Goal: Information Seeking & Learning: Learn about a topic

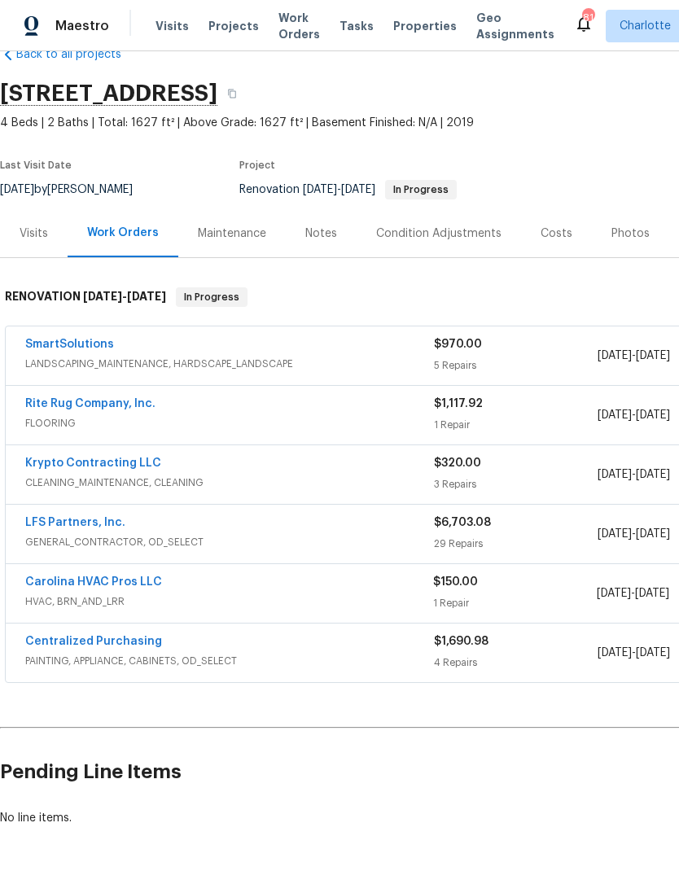
scroll to position [37, 0]
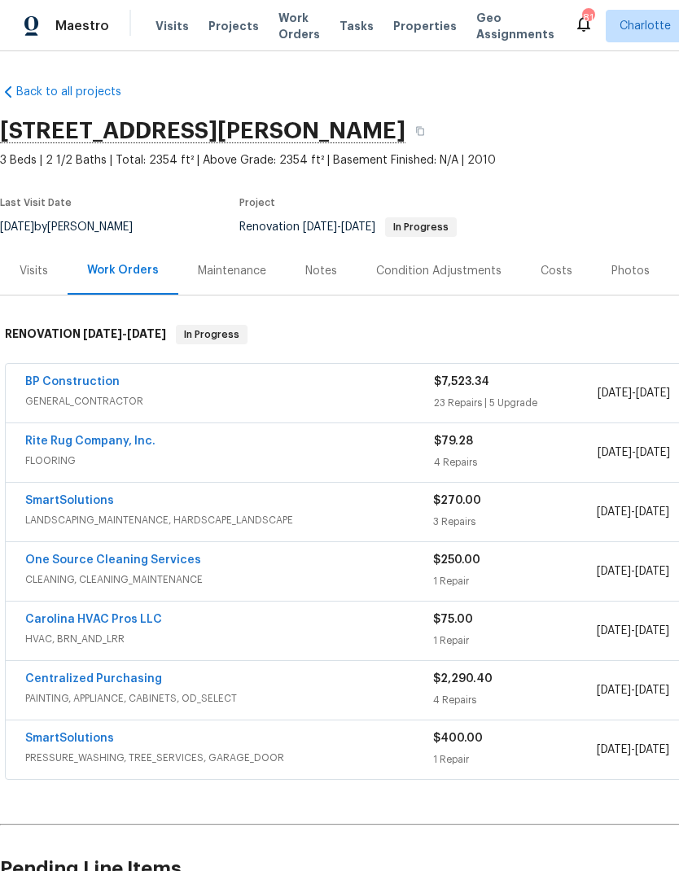
click at [552, 267] on div "Costs" at bounding box center [557, 271] width 32 height 16
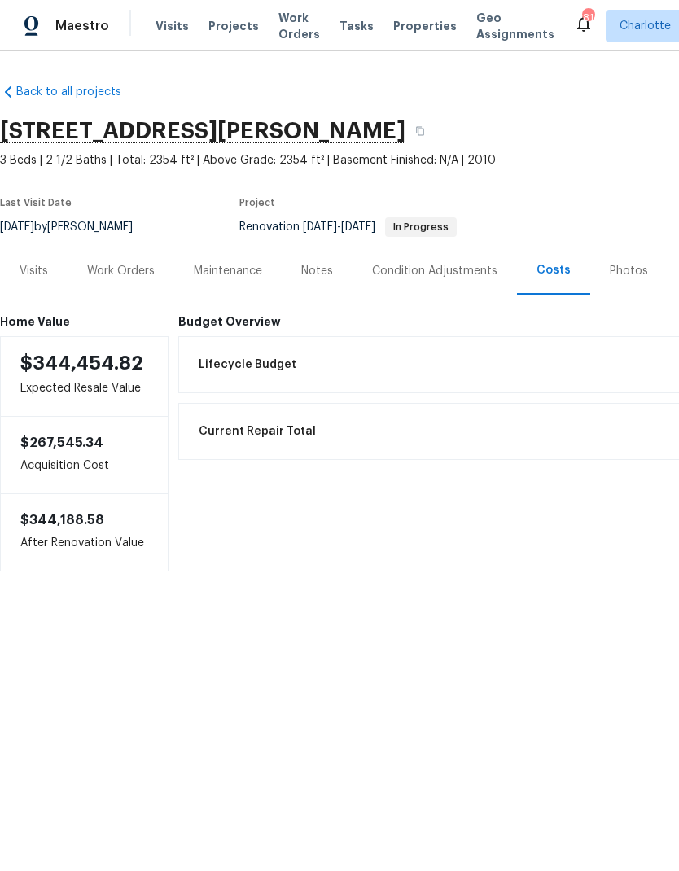
click at [119, 263] on div "Work Orders" at bounding box center [121, 271] width 68 height 16
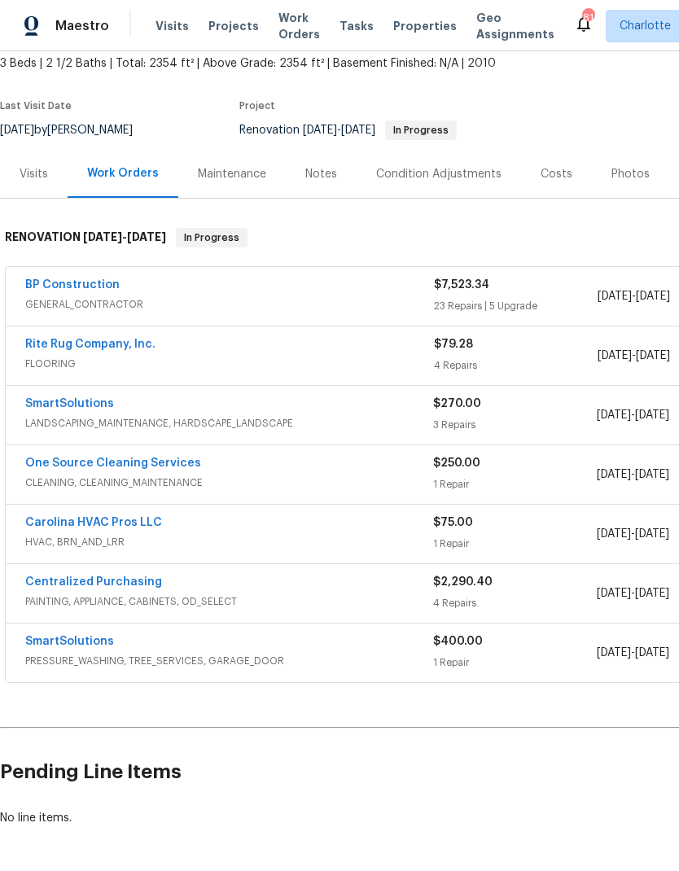
scroll to position [97, 0]
click at [59, 527] on link "Carolina HVAC Pros LLC" at bounding box center [93, 522] width 137 height 11
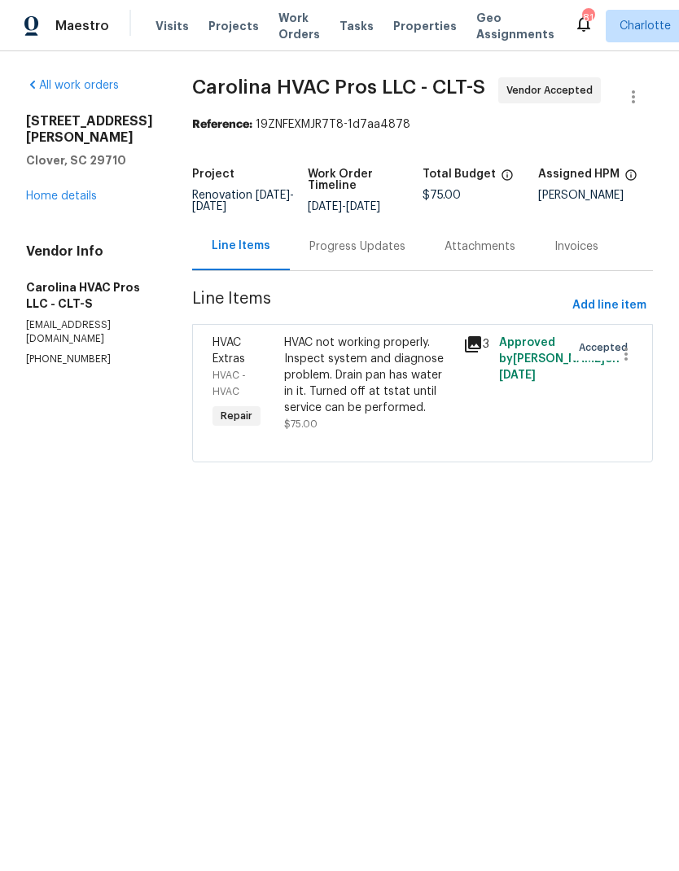
click at [380, 237] on div "Progress Updates" at bounding box center [357, 246] width 135 height 48
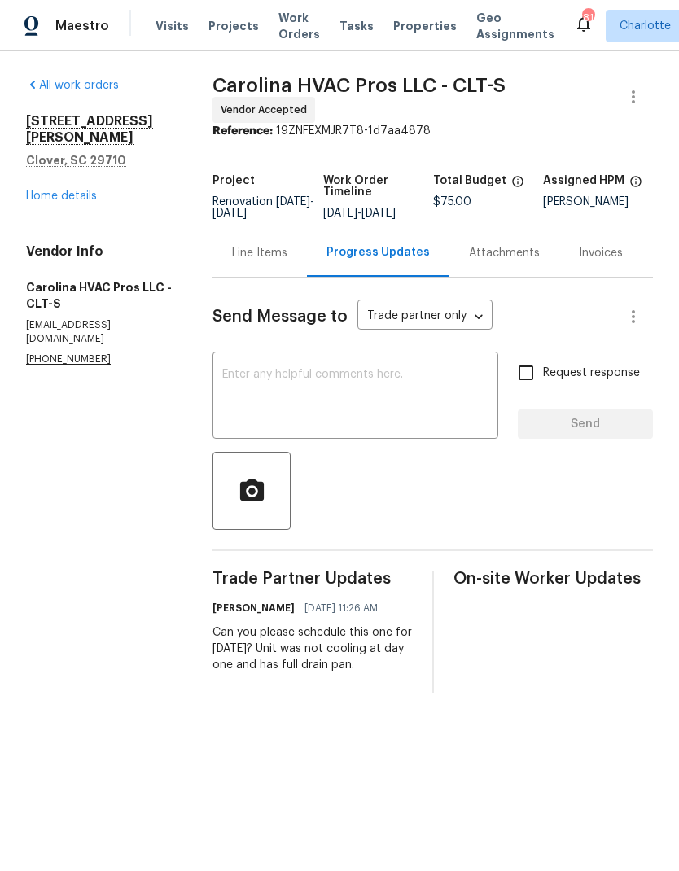
click at [60, 191] on link "Home details" at bounding box center [61, 196] width 71 height 11
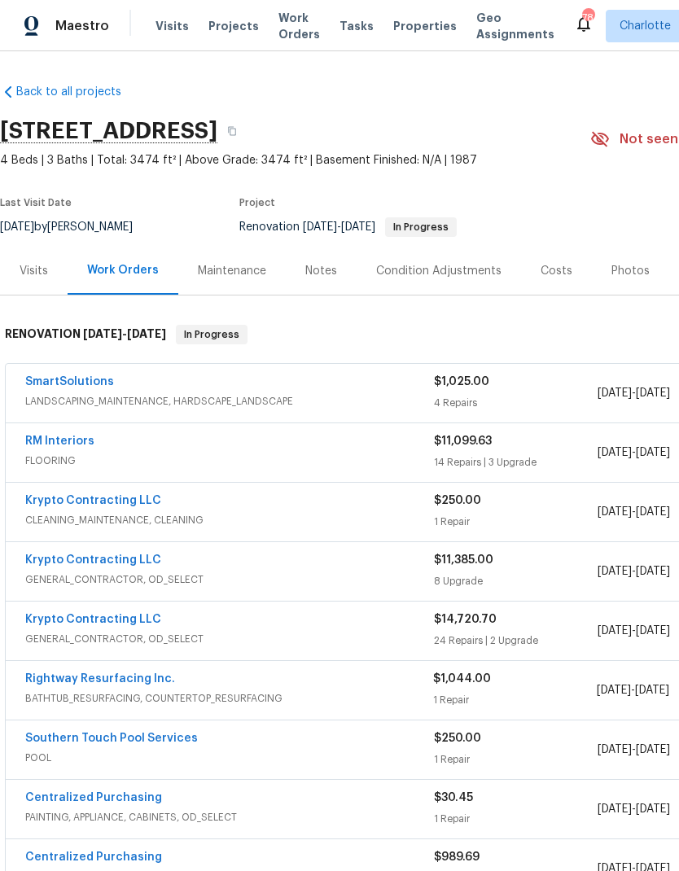
click at [91, 385] on link "SmartSolutions" at bounding box center [69, 381] width 89 height 11
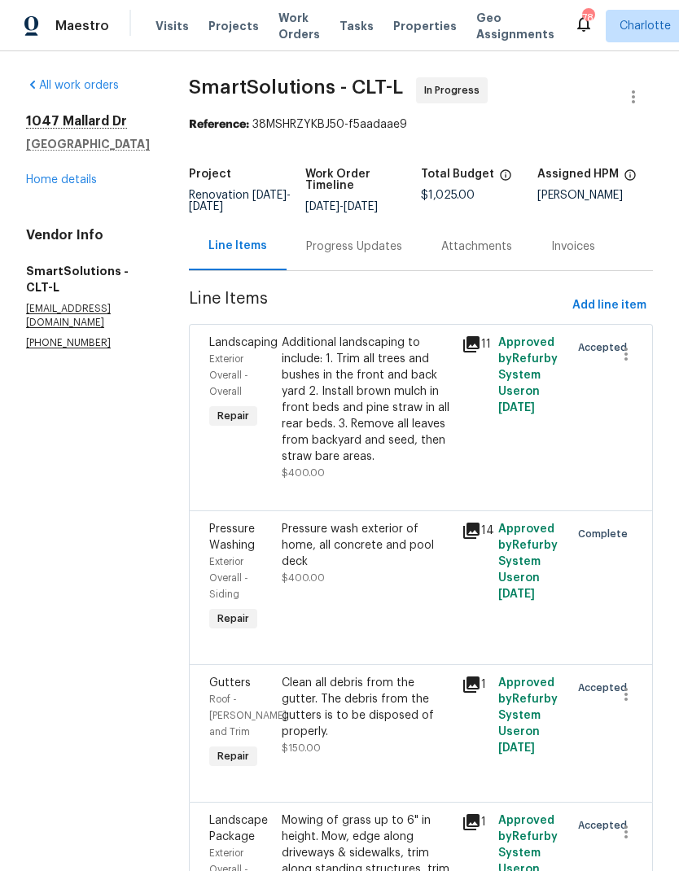
click at [366, 255] on div "Progress Updates" at bounding box center [354, 247] width 96 height 16
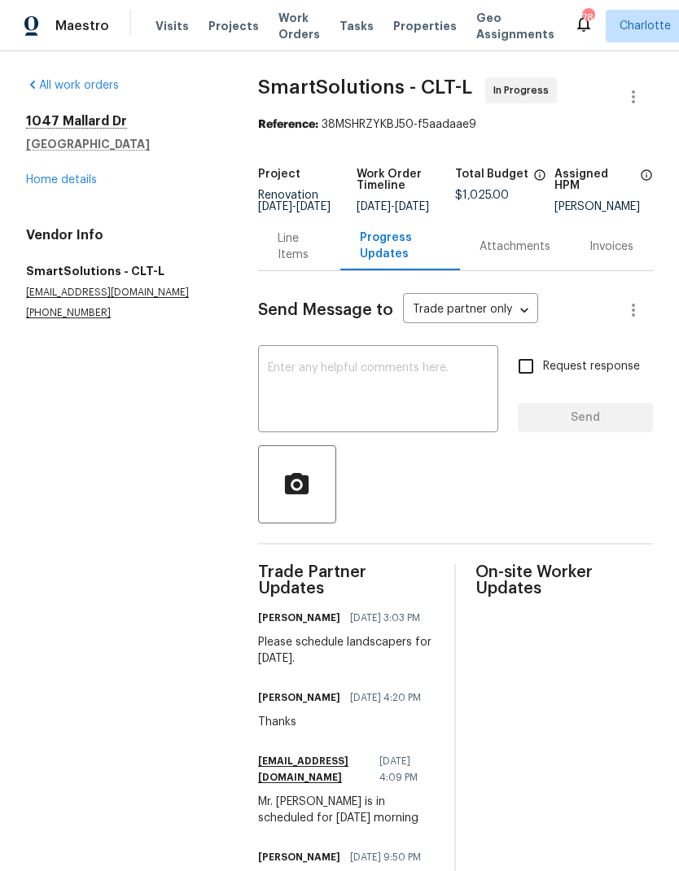
click at [66, 175] on link "Home details" at bounding box center [61, 179] width 71 height 11
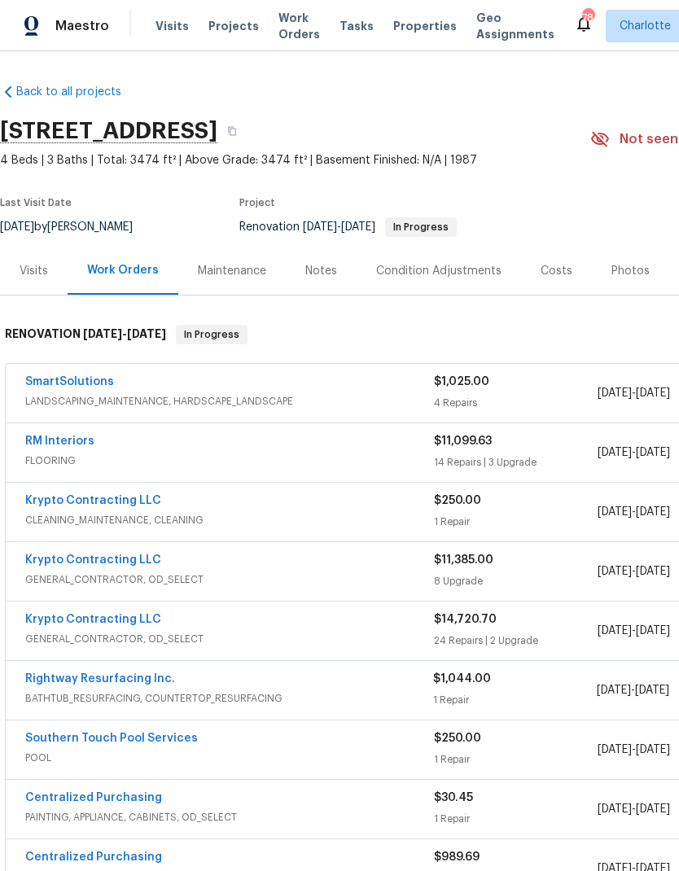
click at [138, 733] on link "Southern Touch Pool Services" at bounding box center [111, 738] width 173 height 11
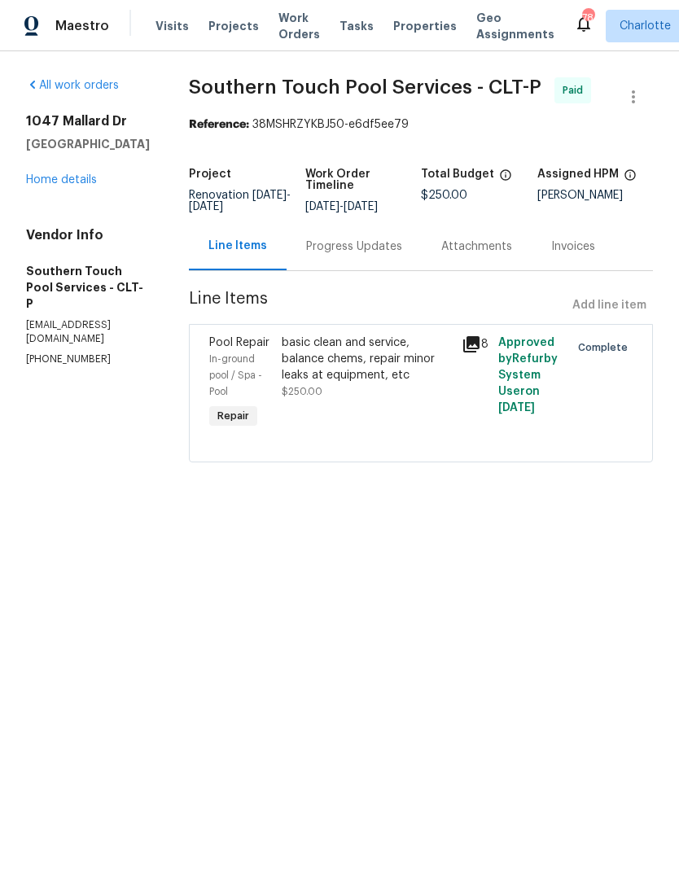
click at [353, 246] on div "Progress Updates" at bounding box center [354, 246] width 135 height 48
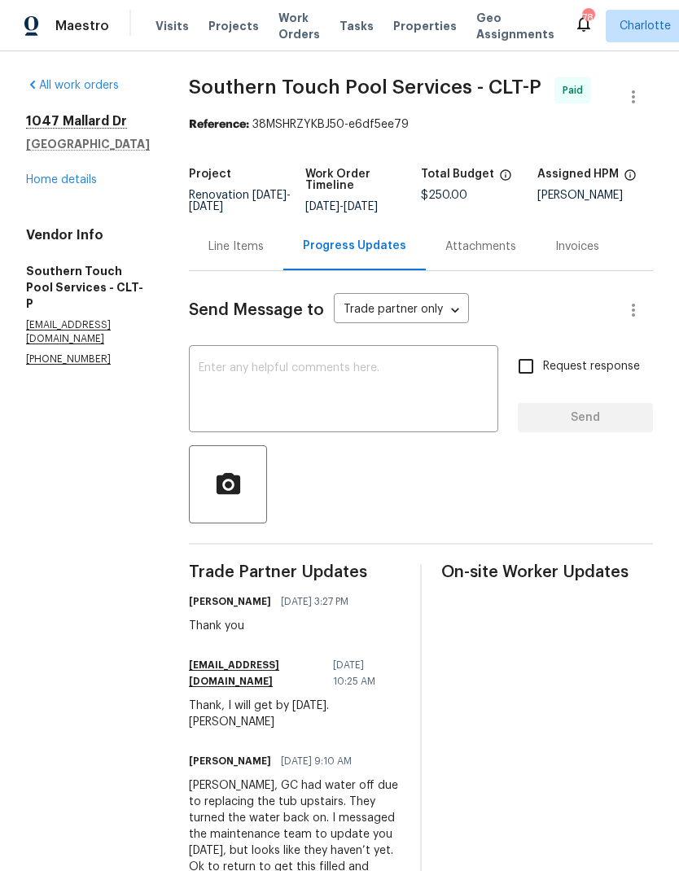
click at [249, 255] on div "Line Items" at bounding box center [235, 247] width 55 height 16
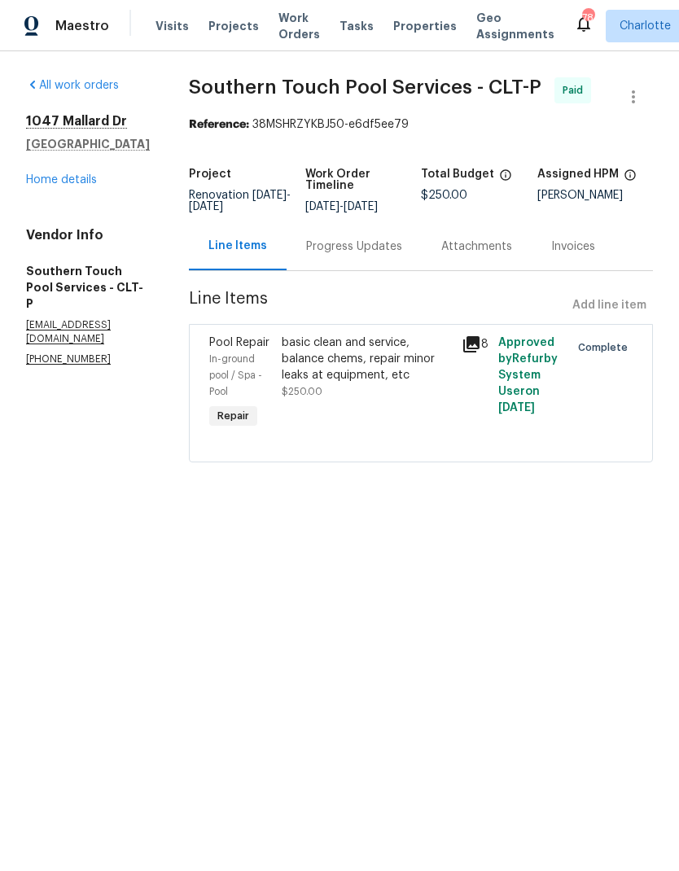
click at [480, 353] on icon at bounding box center [471, 344] width 16 height 16
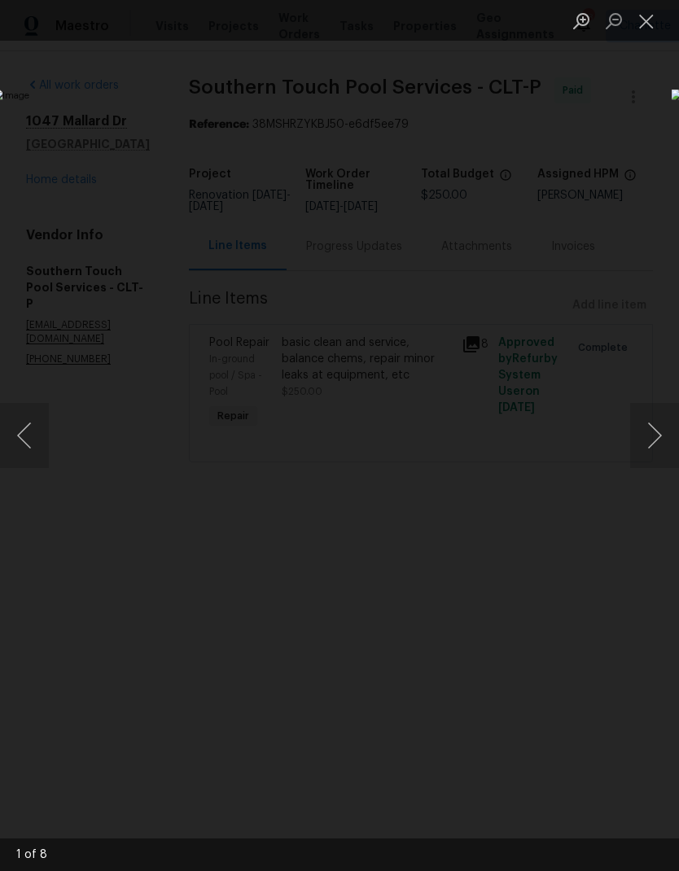
click at [652, 434] on button "Next image" at bounding box center [654, 435] width 49 height 65
click at [654, 426] on button "Next image" at bounding box center [654, 435] width 49 height 65
click at [653, 424] on button "Next image" at bounding box center [654, 435] width 49 height 65
click at [653, 425] on button "Next image" at bounding box center [654, 435] width 49 height 65
click at [644, 23] on button "Close lightbox" at bounding box center [646, 21] width 33 height 29
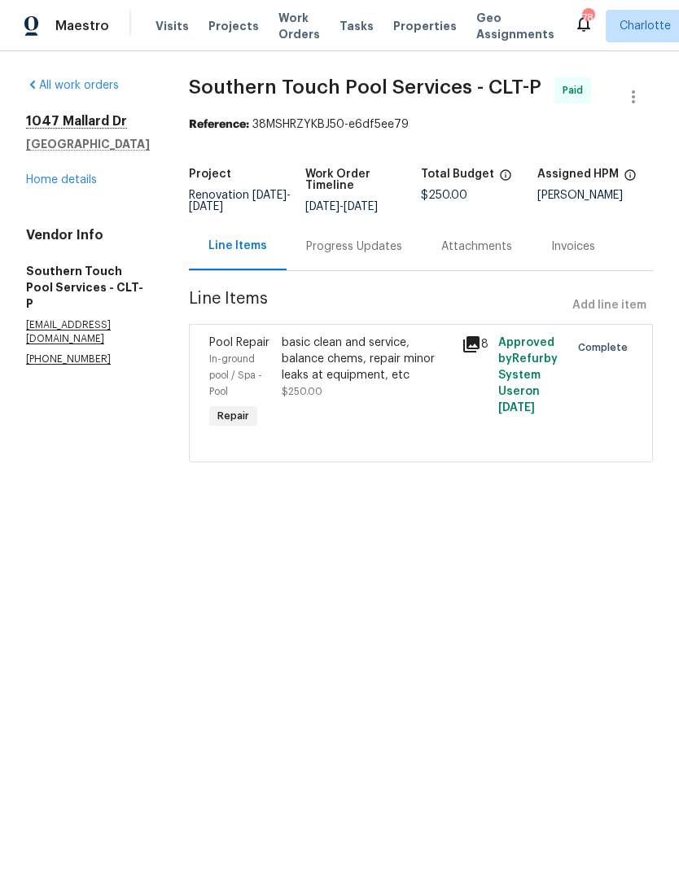
click at [55, 177] on link "Home details" at bounding box center [61, 179] width 71 height 11
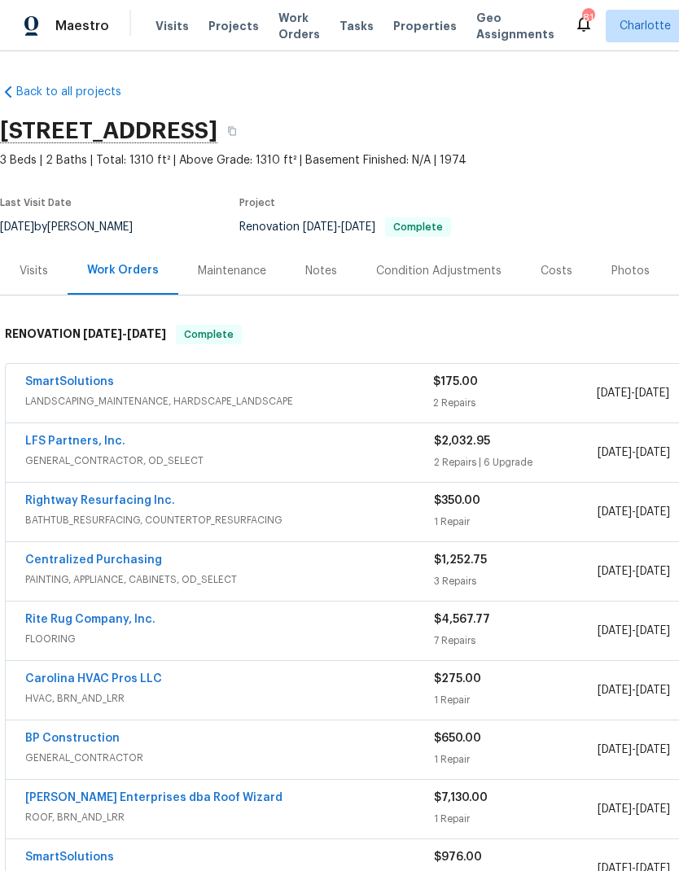
click at [79, 386] on link "SmartSolutions" at bounding box center [69, 381] width 89 height 11
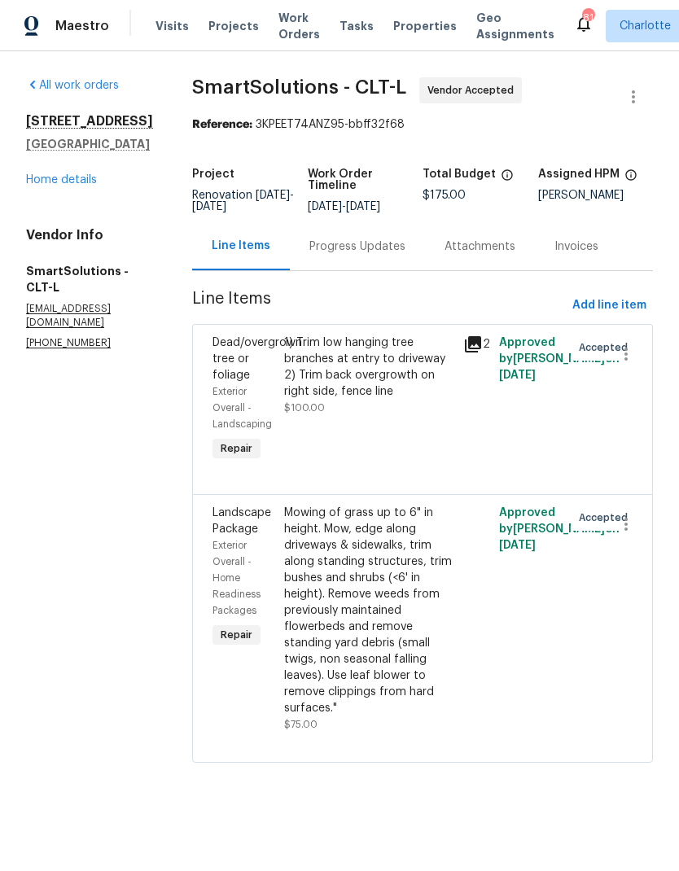
click at [399, 270] on div "Progress Updates" at bounding box center [357, 246] width 135 height 48
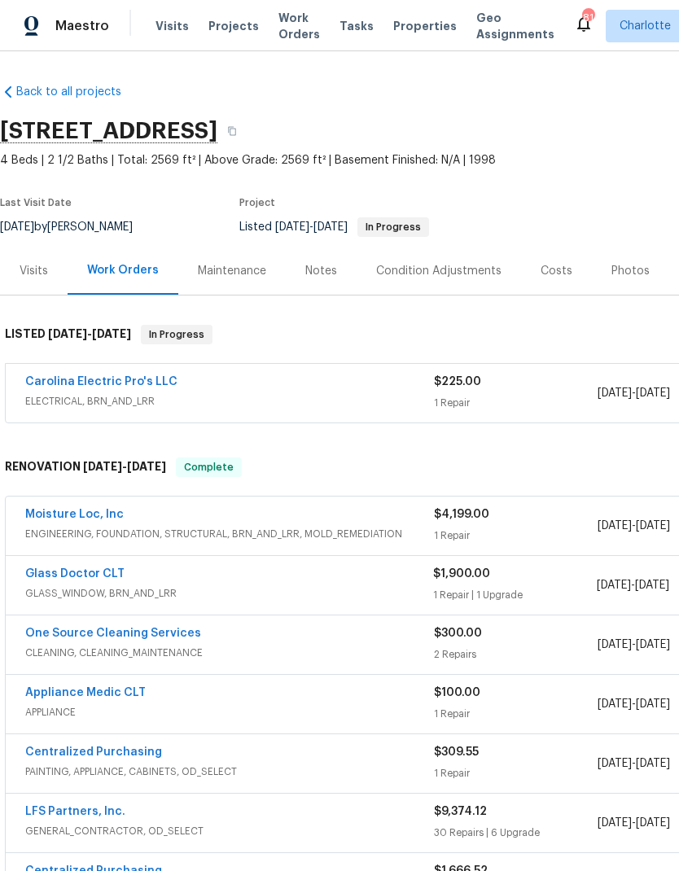
click at [43, 384] on link "Carolina Electric Pro's LLC" at bounding box center [101, 381] width 152 height 11
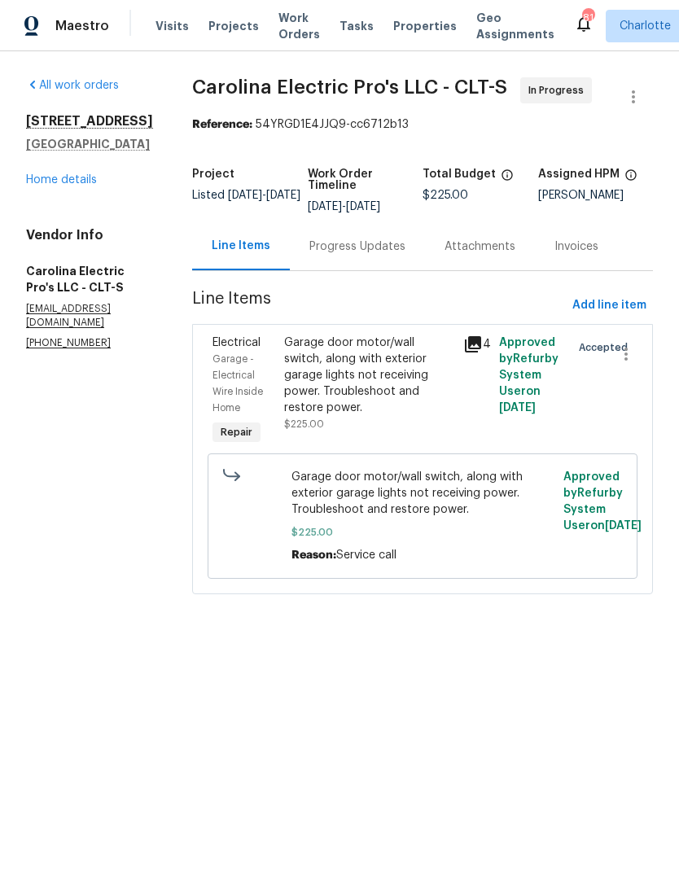
click at [389, 269] on div "Progress Updates" at bounding box center [357, 246] width 135 height 48
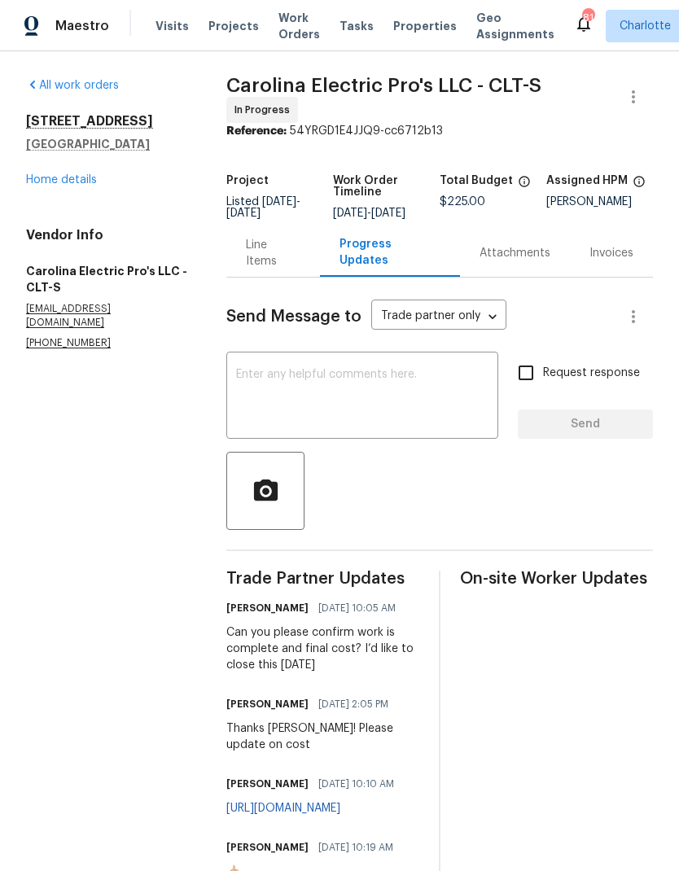
click at [73, 180] on link "Home details" at bounding box center [61, 179] width 71 height 11
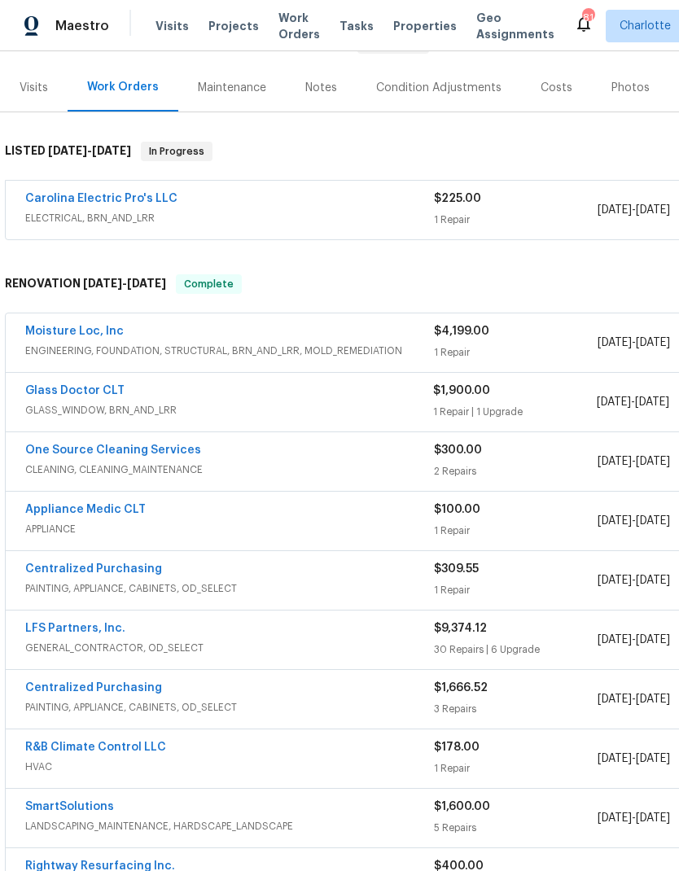
scroll to position [184, 0]
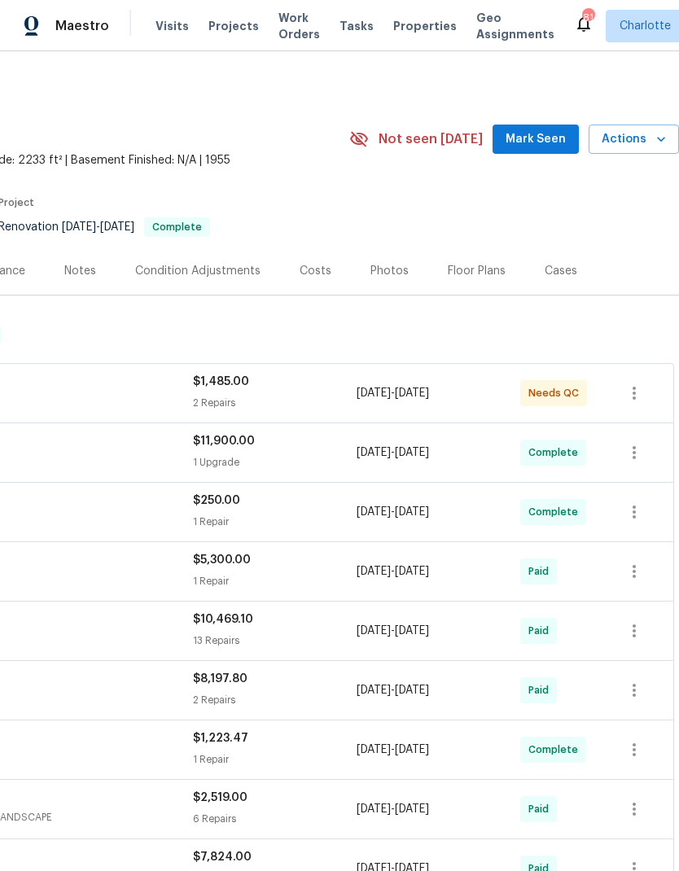
scroll to position [0, 241]
click at [539, 146] on span "Mark Seen" at bounding box center [536, 139] width 60 height 20
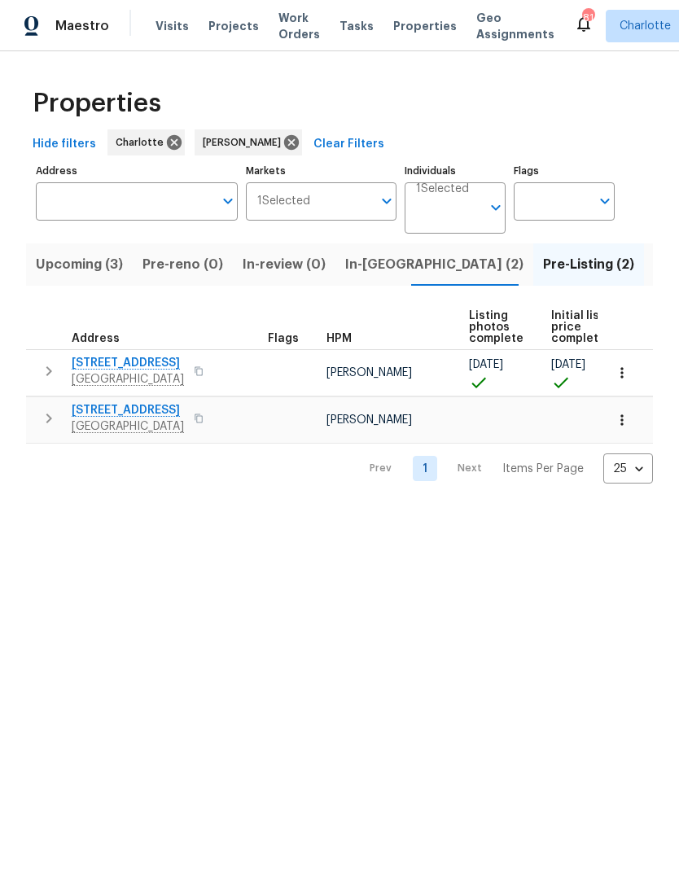
click at [376, 270] on span "In-[GEOGRAPHIC_DATA] (2)" at bounding box center [434, 264] width 178 height 23
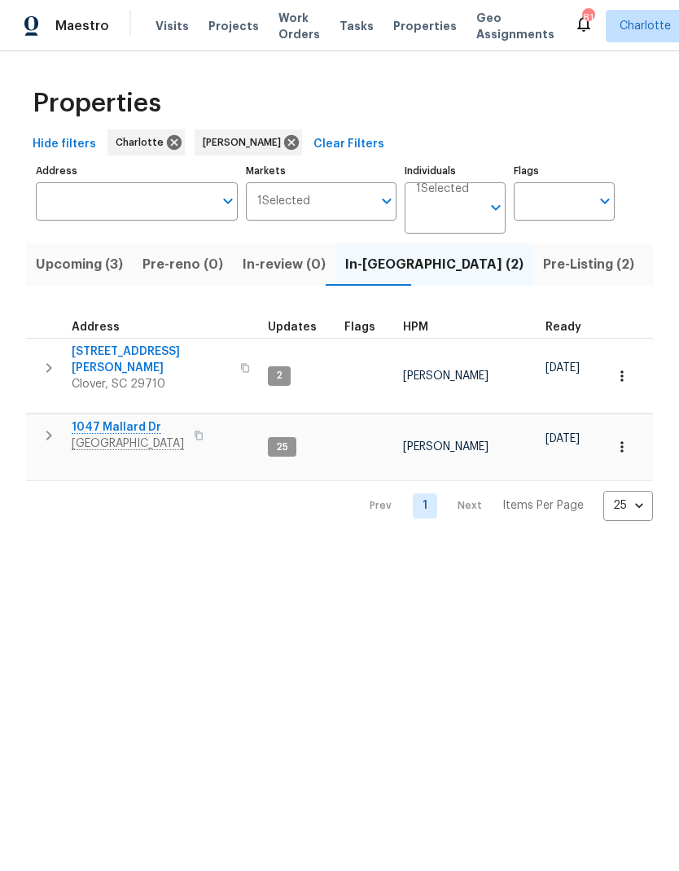
click at [103, 266] on span "Upcoming (3)" at bounding box center [79, 264] width 87 height 23
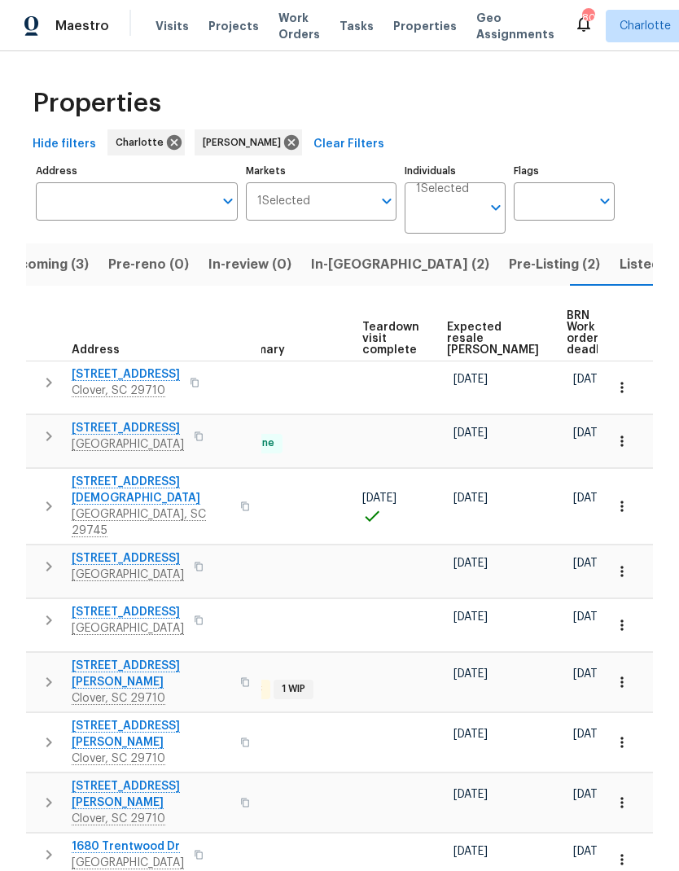
scroll to position [0, 356]
click at [469, 331] on span "Expected resale [PERSON_NAME]" at bounding box center [495, 339] width 92 height 34
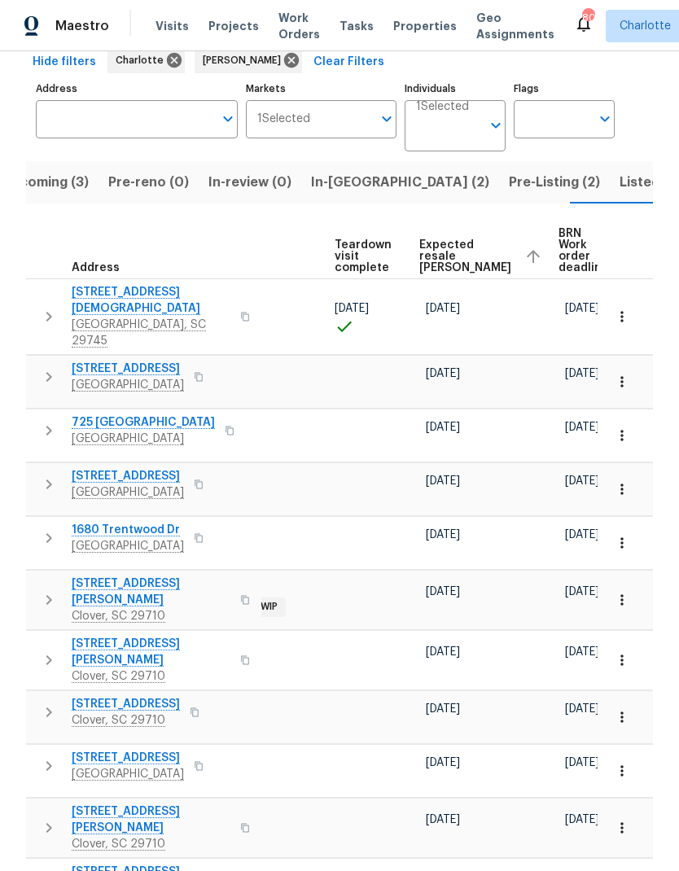
scroll to position [0, 384]
click at [621, 766] on icon "button" at bounding box center [622, 771] width 2 height 11
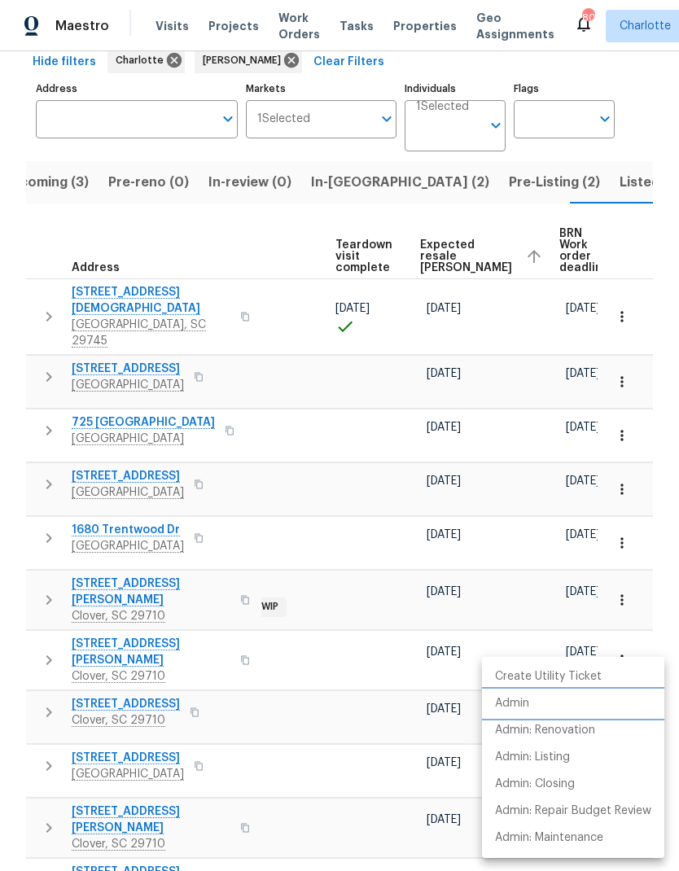
click at [602, 703] on li "Admin" at bounding box center [573, 704] width 182 height 27
click at [402, 491] on div at bounding box center [339, 435] width 679 height 871
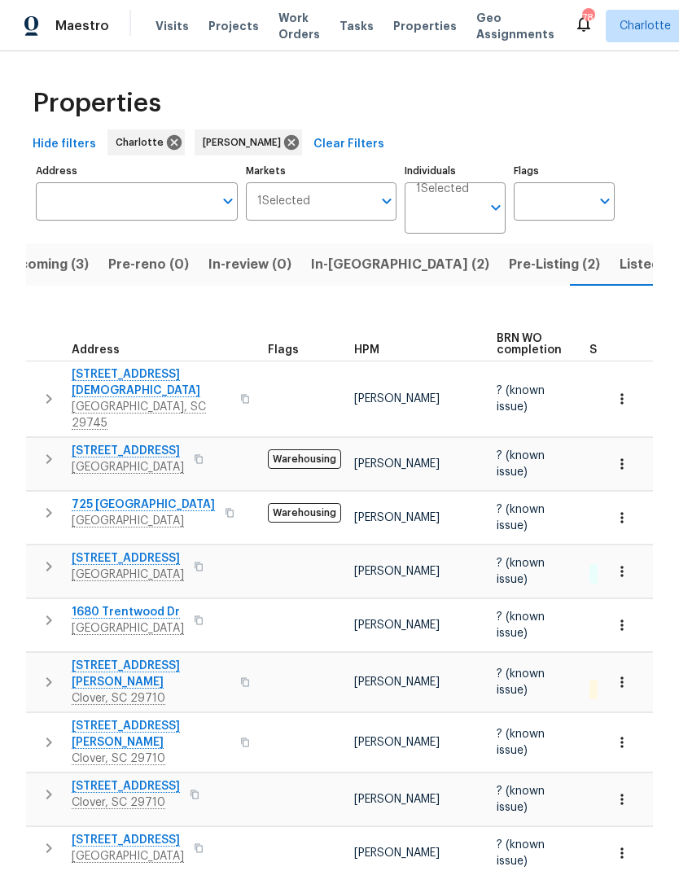
scroll to position [0, 0]
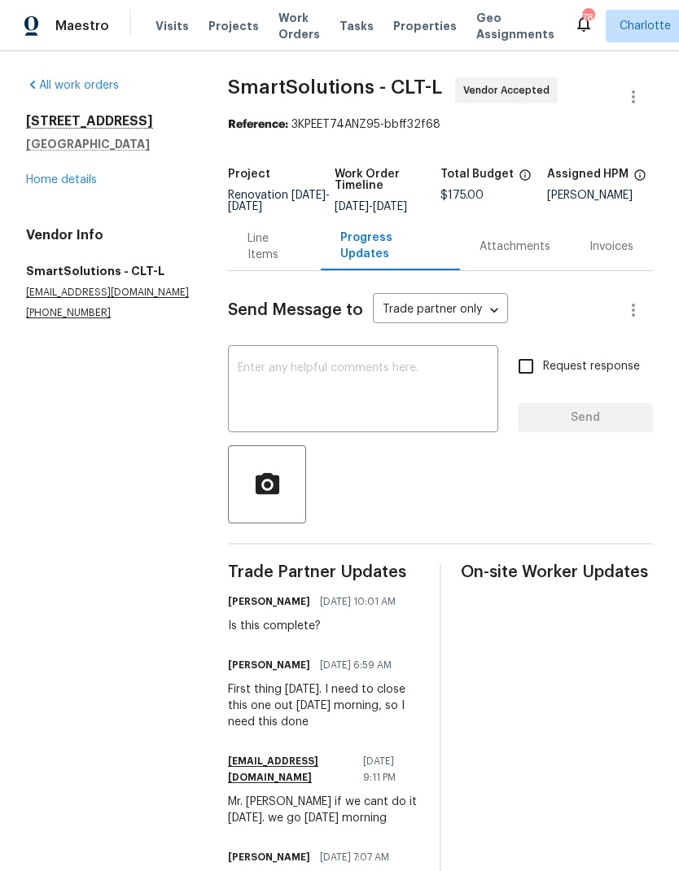
click at [276, 270] on div "Line Items" at bounding box center [274, 246] width 93 height 48
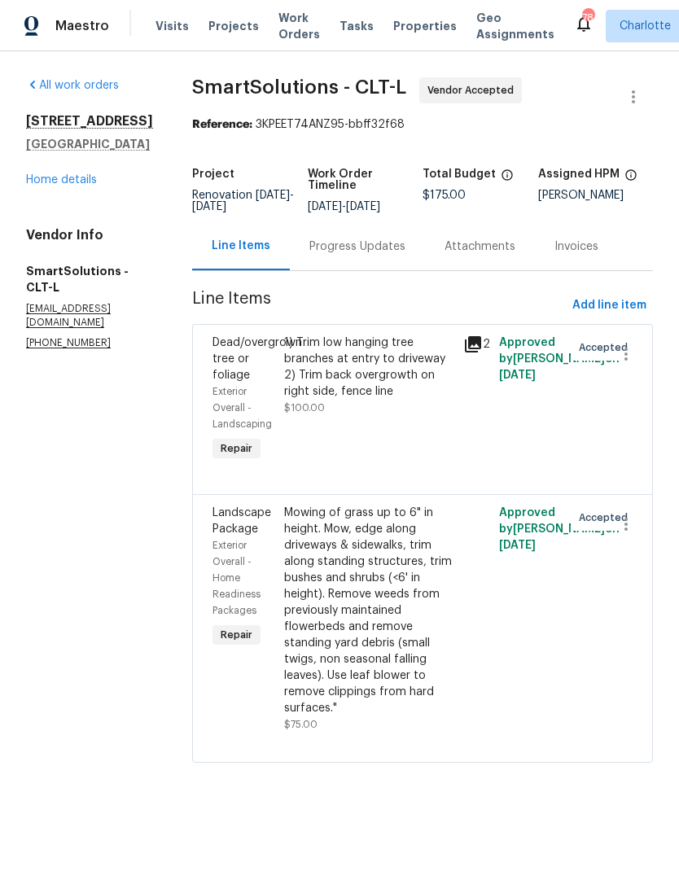
click at [353, 270] on div "Progress Updates" at bounding box center [357, 246] width 135 height 48
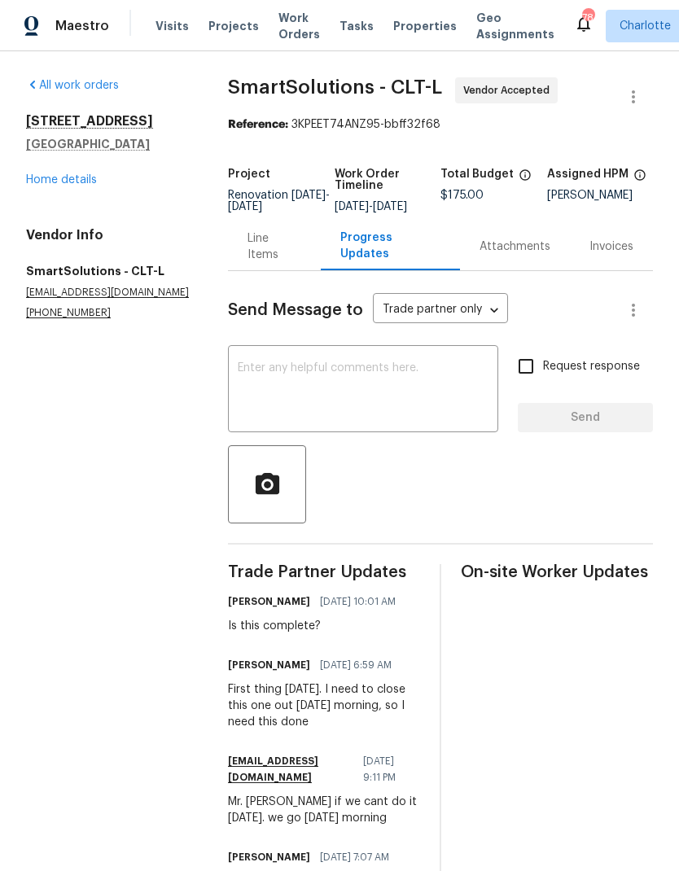
click at [37, 174] on link "Home details" at bounding box center [61, 179] width 71 height 11
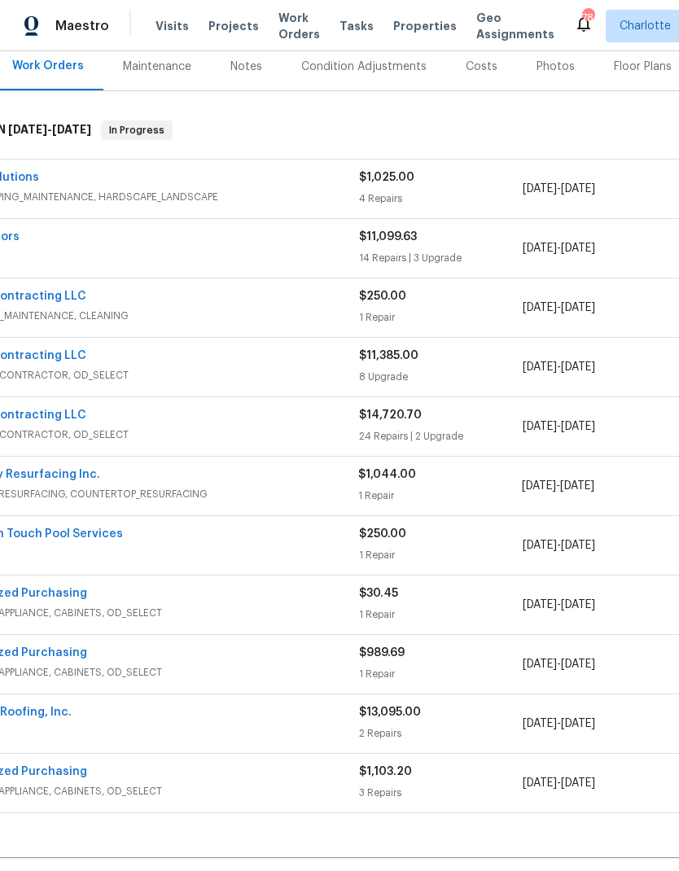
scroll to position [200, 77]
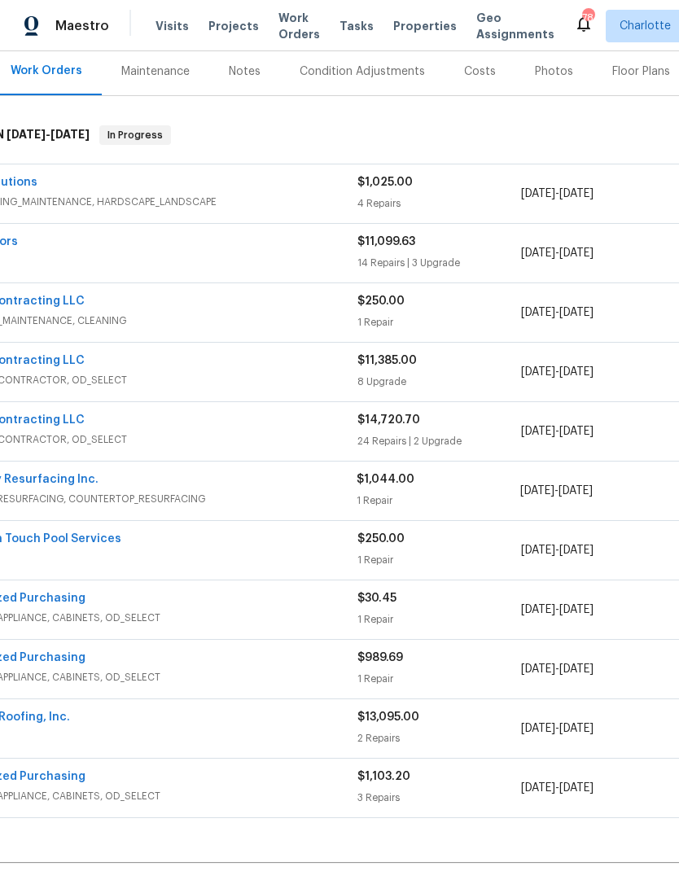
click at [288, 268] on span "FLOORING" at bounding box center [153, 261] width 409 height 16
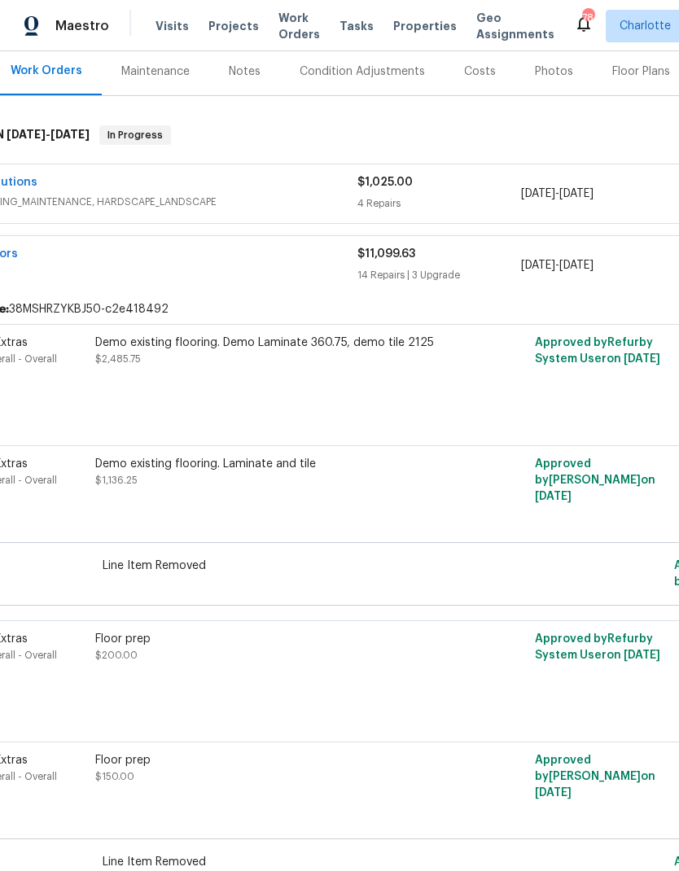
click at [300, 254] on div "RM Interiors" at bounding box center [153, 256] width 409 height 20
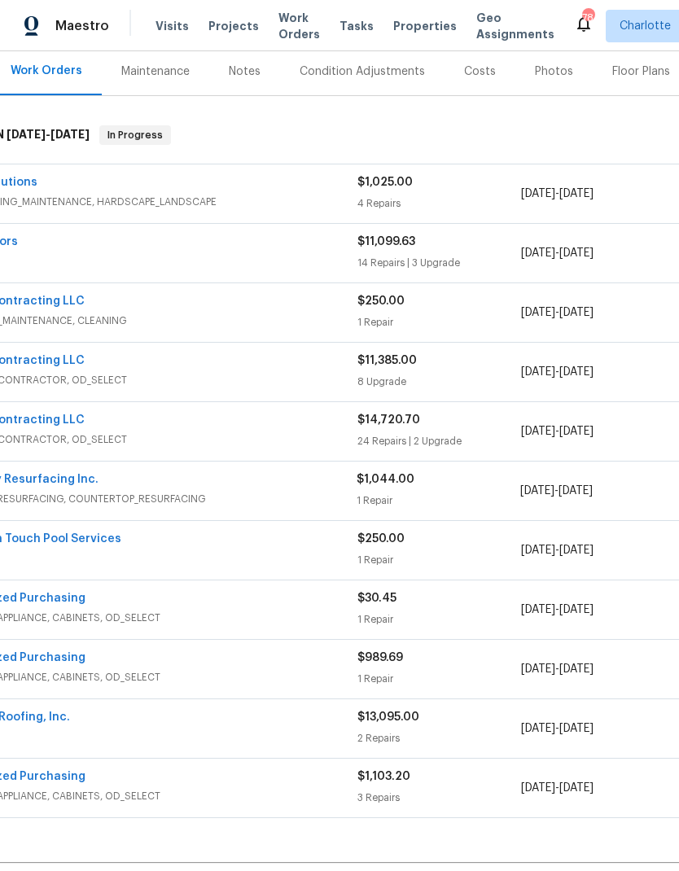
click at [286, 433] on span "GENERAL_CONTRACTOR, OD_SELECT" at bounding box center [153, 440] width 409 height 16
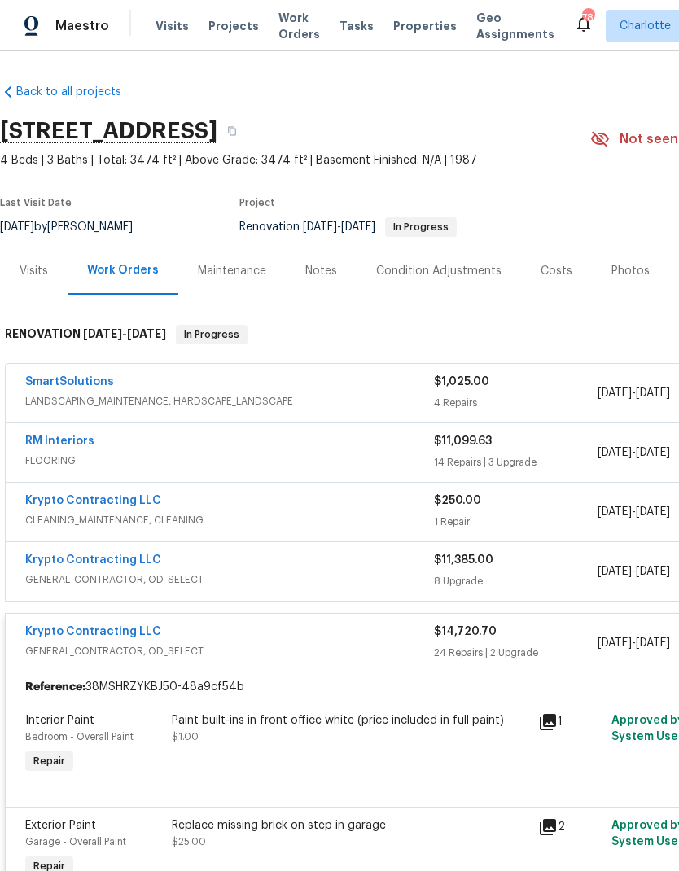
scroll to position [0, 0]
click at [308, 655] on span "GENERAL_CONTRACTOR, OD_SELECT" at bounding box center [229, 651] width 409 height 16
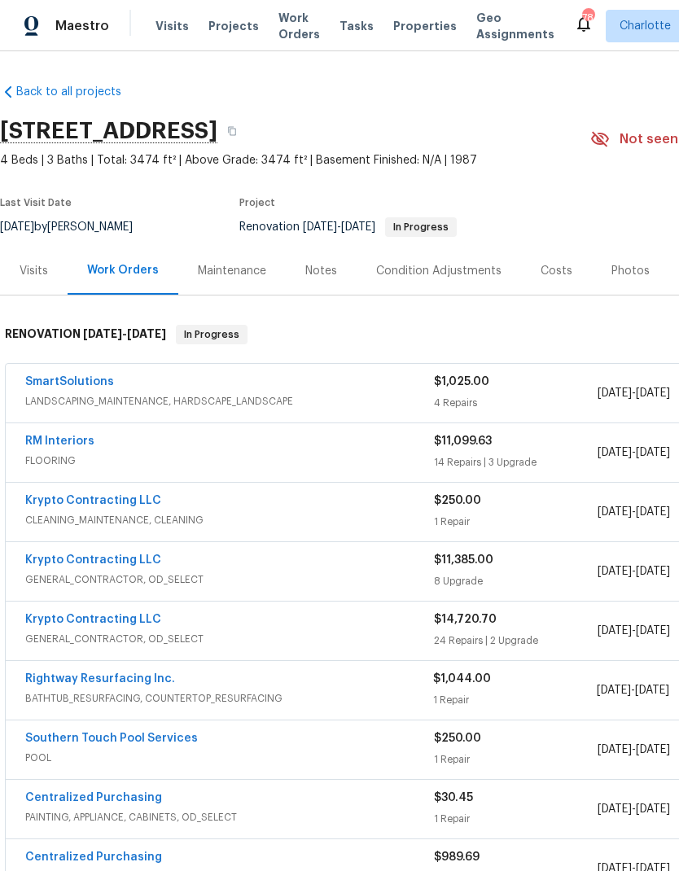
click at [323, 567] on div "Krypto Contracting LLC" at bounding box center [229, 562] width 409 height 20
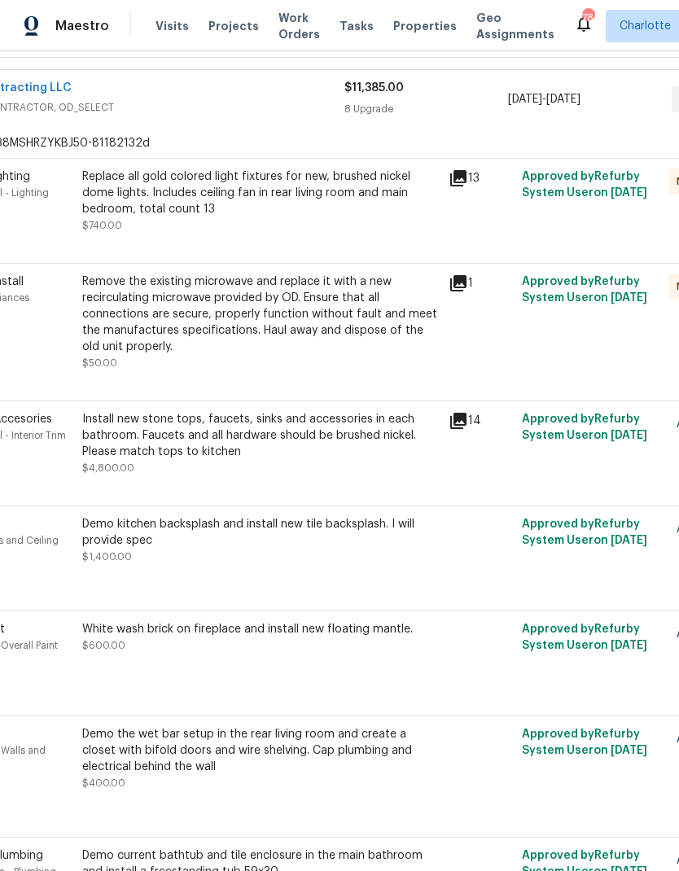
scroll to position [482, 87]
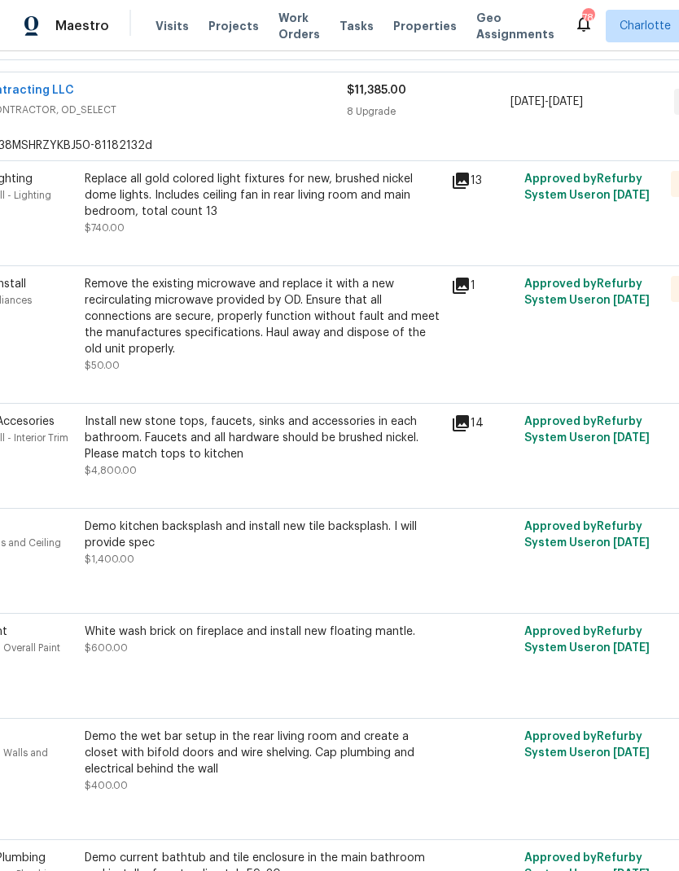
click at [465, 177] on icon at bounding box center [461, 181] width 16 height 16
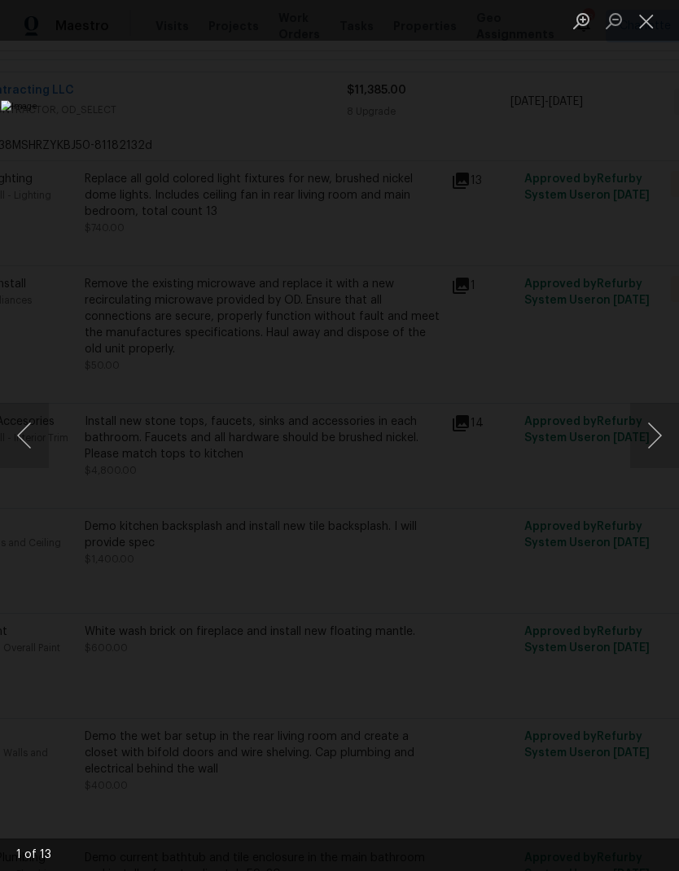
click at [656, 434] on button "Next image" at bounding box center [654, 435] width 49 height 65
click at [665, 429] on button "Next image" at bounding box center [654, 435] width 49 height 65
click at [661, 431] on button "Next image" at bounding box center [654, 435] width 49 height 65
click at [660, 432] on button "Next image" at bounding box center [654, 435] width 49 height 65
click at [656, 431] on button "Next image" at bounding box center [654, 435] width 49 height 65
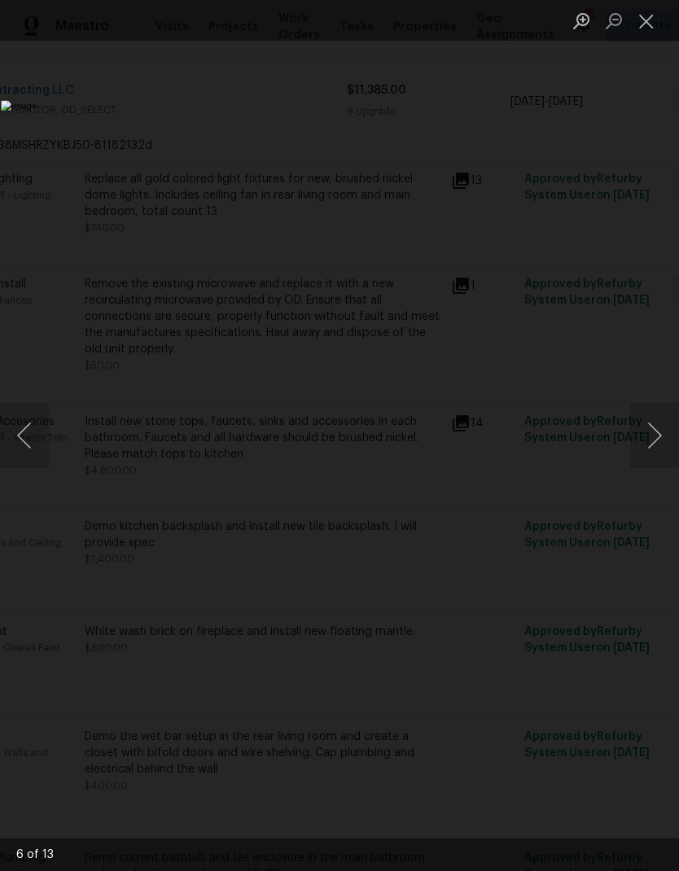
click at [656, 433] on button "Next image" at bounding box center [654, 435] width 49 height 65
click at [640, 23] on button "Close lightbox" at bounding box center [646, 21] width 33 height 29
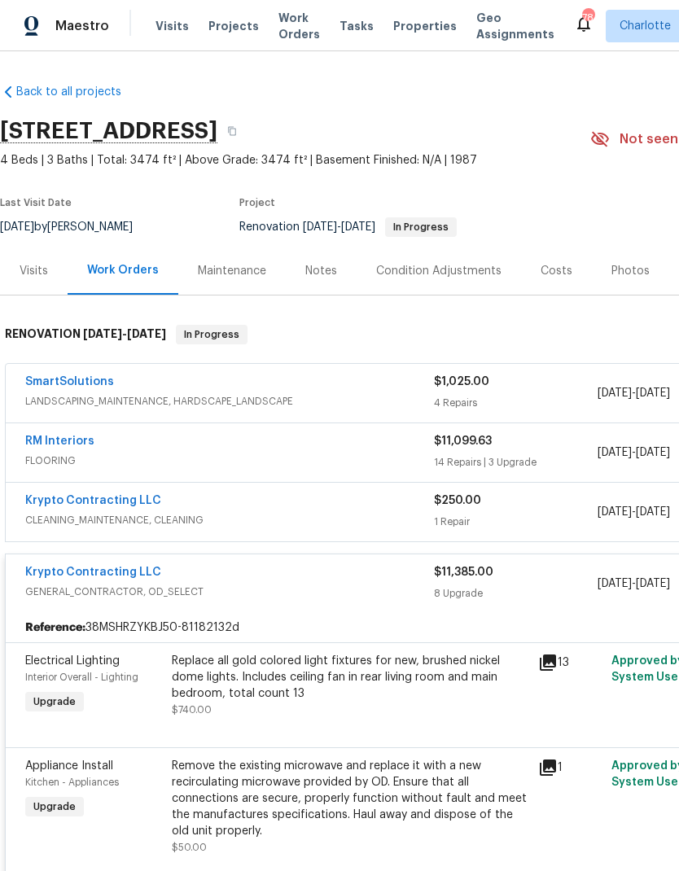
scroll to position [0, 0]
click at [262, 573] on div "Krypto Contracting LLC" at bounding box center [229, 574] width 409 height 20
